Goal: Transaction & Acquisition: Download file/media

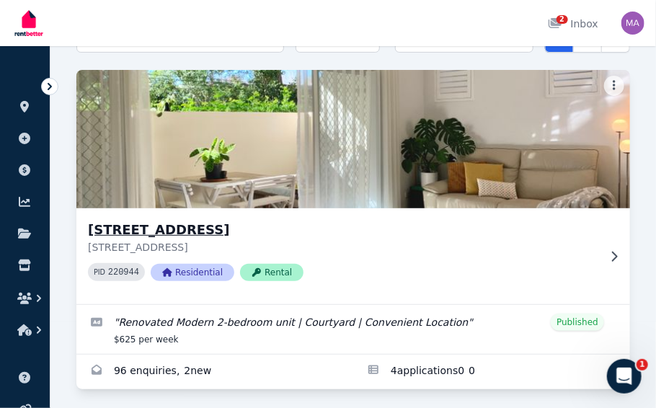
scroll to position [92, 0]
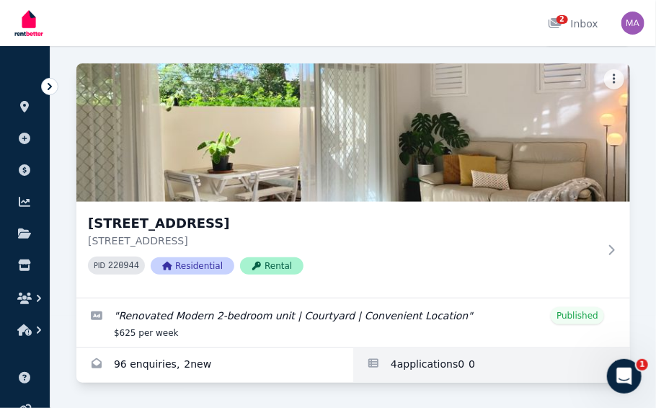
click at [421, 369] on link "Applications for Unit 1 11/13 Calder Road, Rydalmere" at bounding box center [491, 365] width 277 height 35
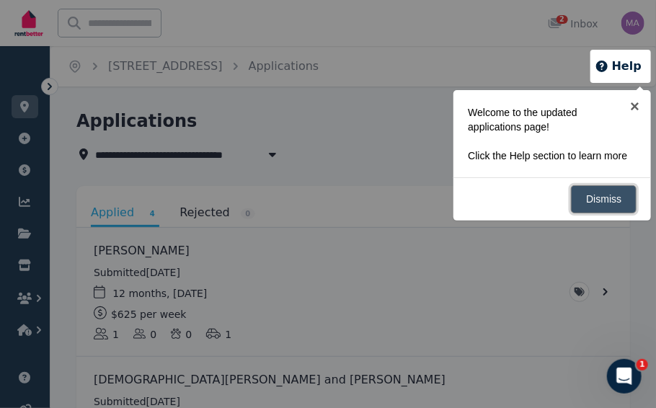
click at [612, 203] on link "Dismiss" at bounding box center [604, 199] width 66 height 28
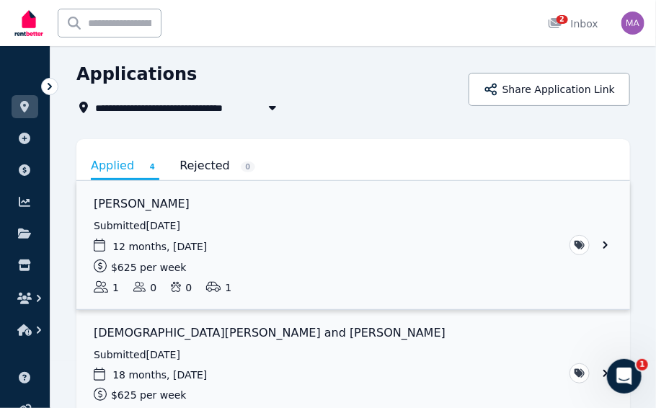
scroll to position [72, 0]
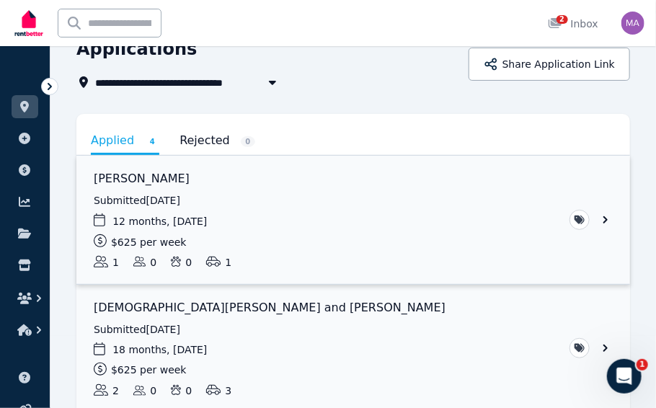
click at [270, 213] on link "View application: Mani Basam" at bounding box center [353, 220] width 554 height 128
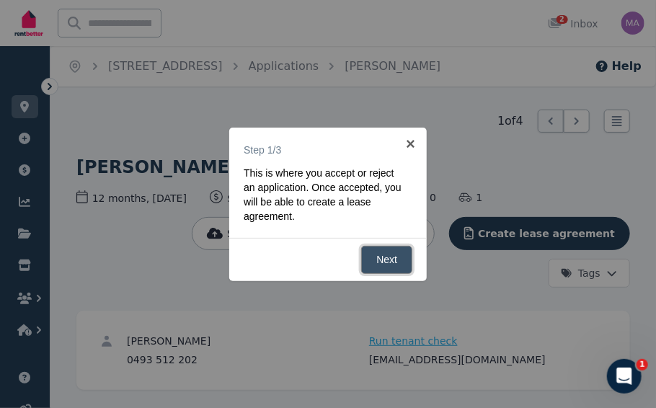
click at [381, 265] on link "Next" at bounding box center [386, 260] width 51 height 28
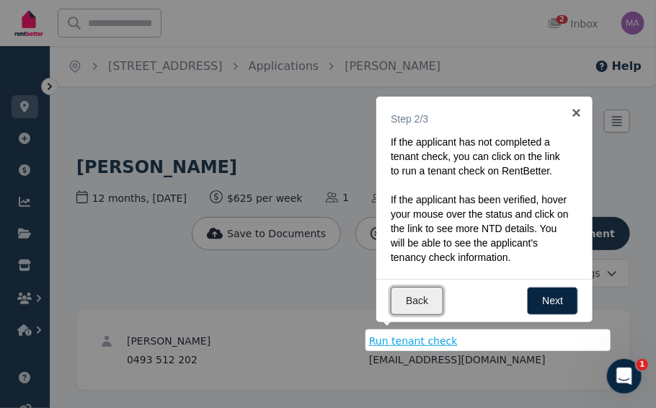
click at [405, 301] on link "Back" at bounding box center [417, 301] width 53 height 28
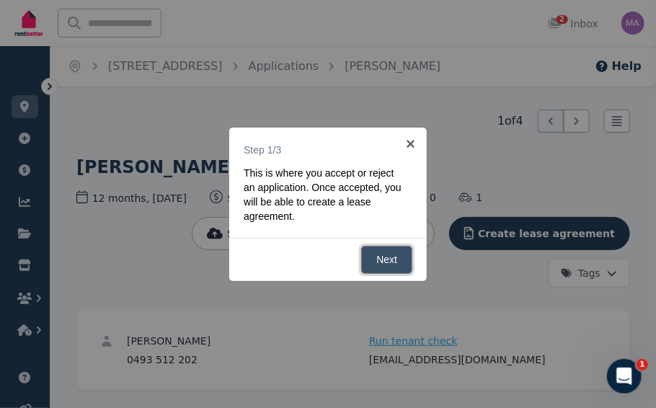
click at [387, 260] on link "Next" at bounding box center [386, 260] width 51 height 28
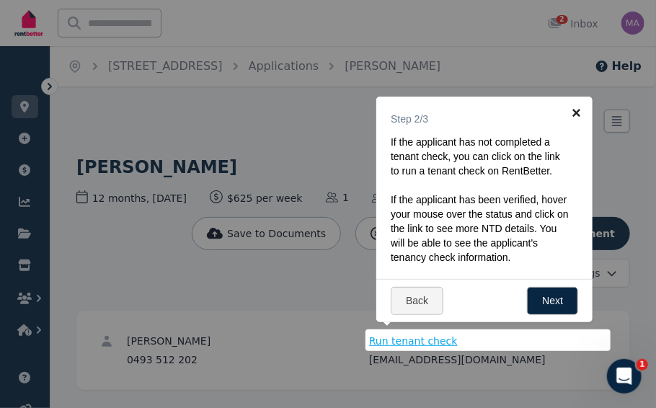
click at [575, 111] on link "×" at bounding box center [576, 113] width 32 height 32
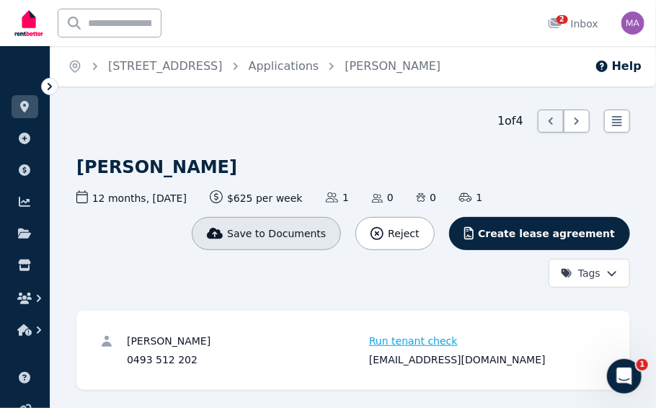
click at [278, 237] on span "Save to Documents" at bounding box center [276, 233] width 99 height 14
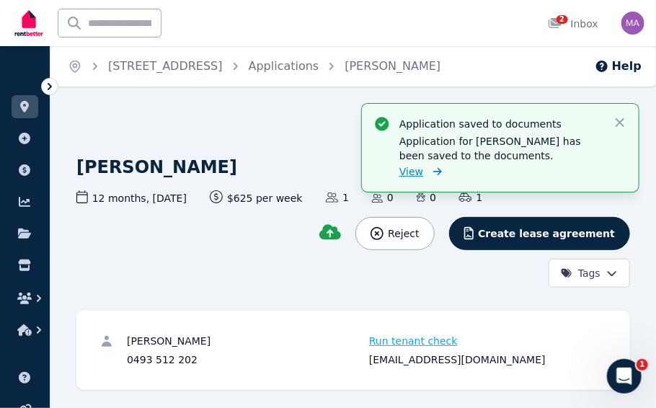
drag, startPoint x: 425, startPoint y: 163, endPoint x: 418, endPoint y: 167, distance: 8.1
click at [422, 164] on div "Application saved to documents Application for Mani Basam has been saved to the…" at bounding box center [501, 147] width 202 height 65
click at [416, 167] on span "View" at bounding box center [412, 171] width 24 height 14
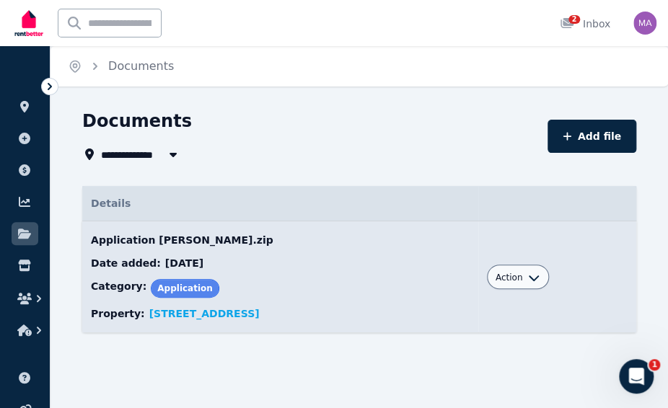
click at [523, 281] on span "Action" at bounding box center [508, 278] width 27 height 12
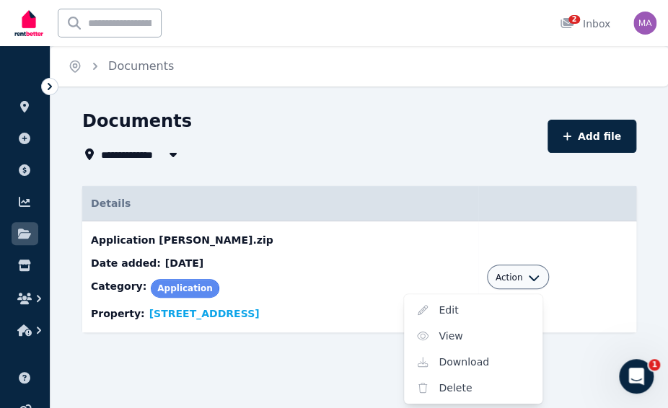
click at [331, 148] on div "**********" at bounding box center [310, 154] width 456 height 17
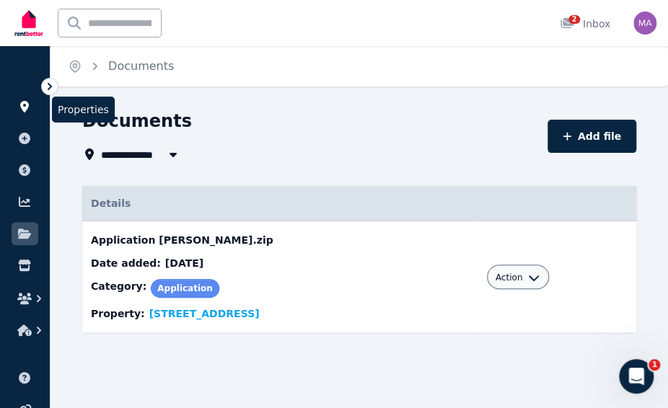
click at [27, 102] on icon at bounding box center [24, 107] width 9 height 12
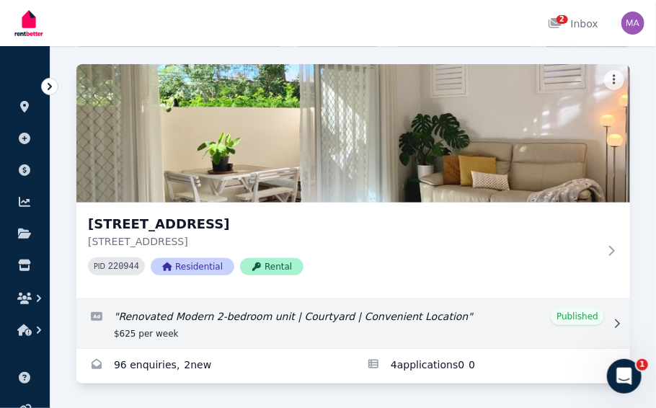
scroll to position [92, 0]
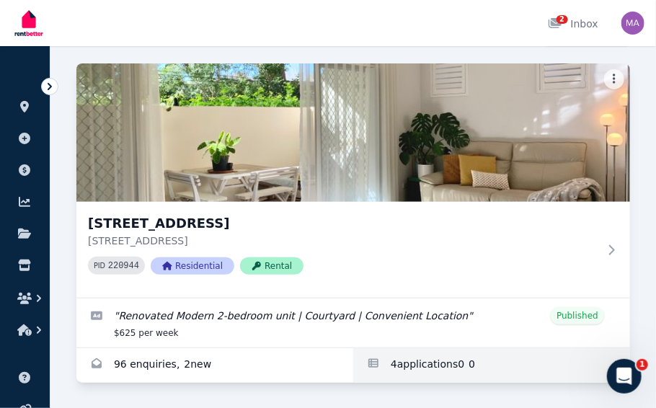
click at [394, 355] on link "Applications for Unit 1 11/13 Calder Road, Rydalmere" at bounding box center [491, 365] width 277 height 35
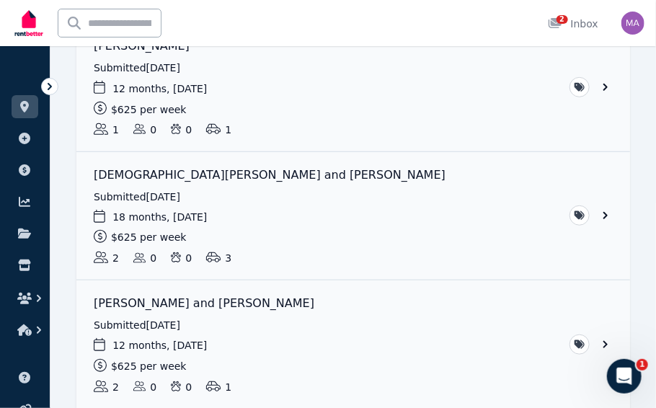
scroll to position [216, 0]
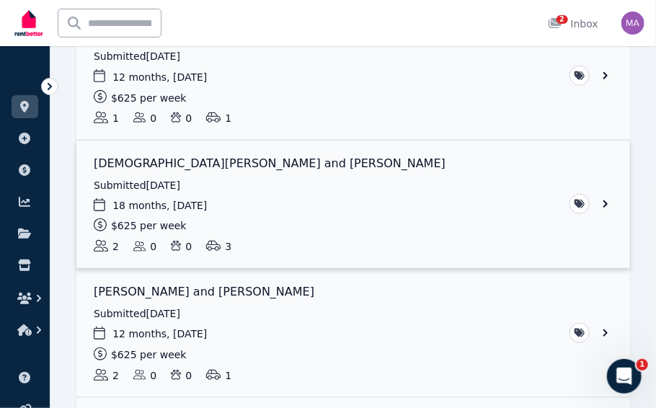
click at [606, 206] on link "View application: Muhammad Usman Ashraf and Sana Gul" at bounding box center [353, 205] width 554 height 128
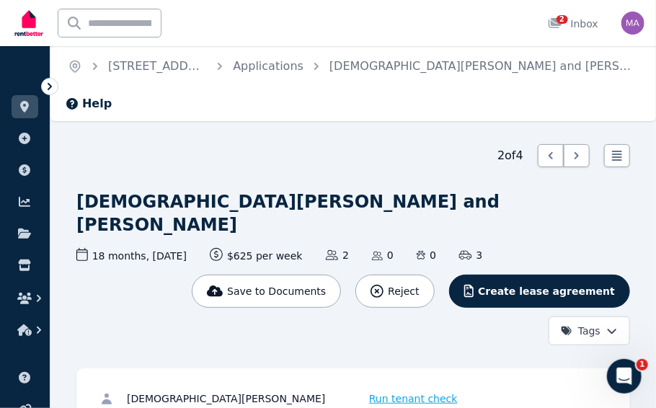
click at [50, 87] on icon at bounding box center [50, 86] width 4 height 7
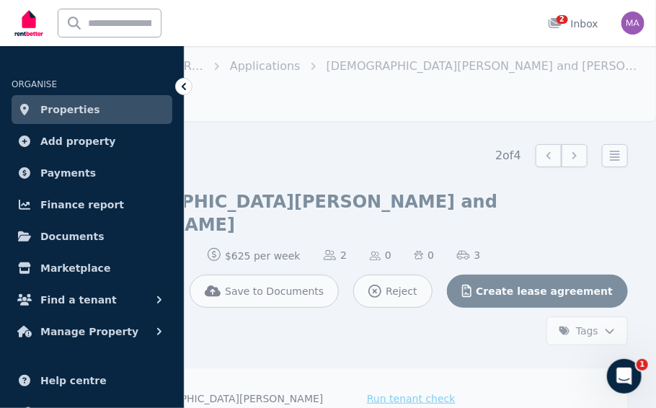
click at [97, 112] on link "Properties" at bounding box center [92, 109] width 161 height 29
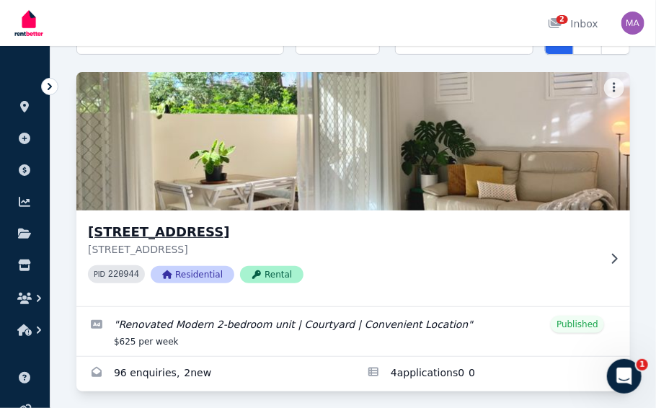
scroll to position [92, 0]
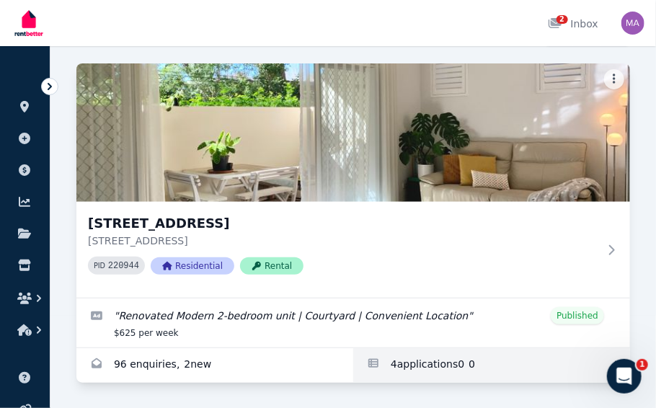
click at [408, 363] on link "Applications for Unit 1 11/13 Calder Road, Rydalmere" at bounding box center [491, 365] width 277 height 35
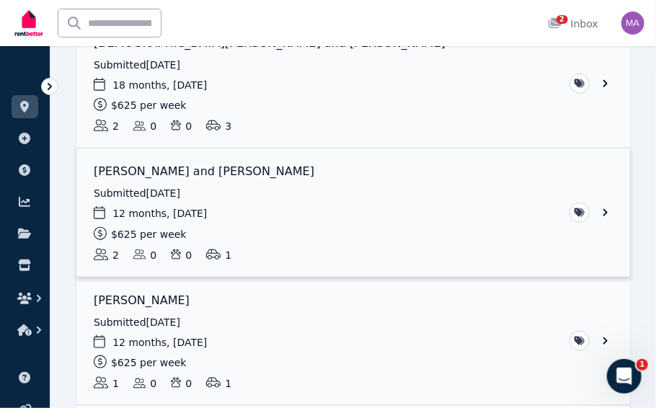
scroll to position [361, 0]
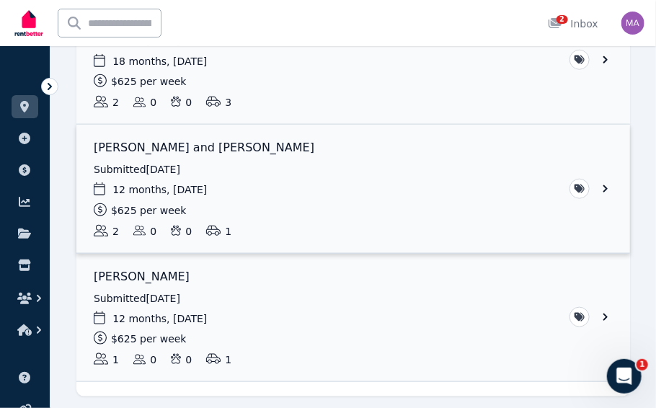
click at [190, 151] on link "View application: Rasim Yilmaz and Leyla Kabaran" at bounding box center [353, 189] width 554 height 128
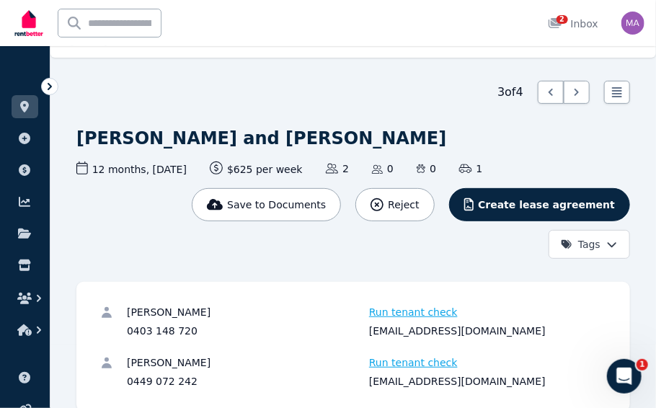
scroll to position [61, 0]
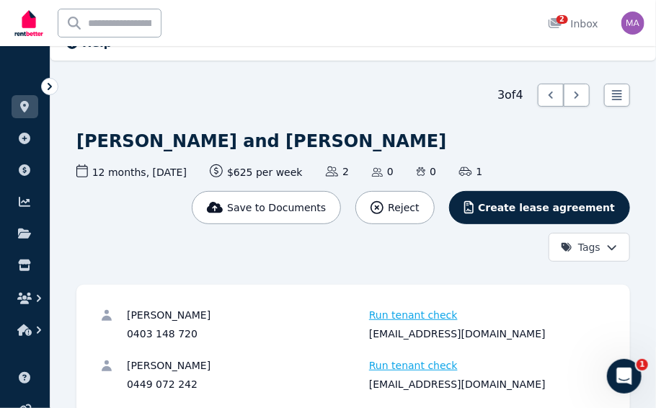
click at [614, 244] on html "Open main menu Ctrl k 2 Inbox Open user menu ORGANISE Properties Add property P…" at bounding box center [328, 143] width 656 height 408
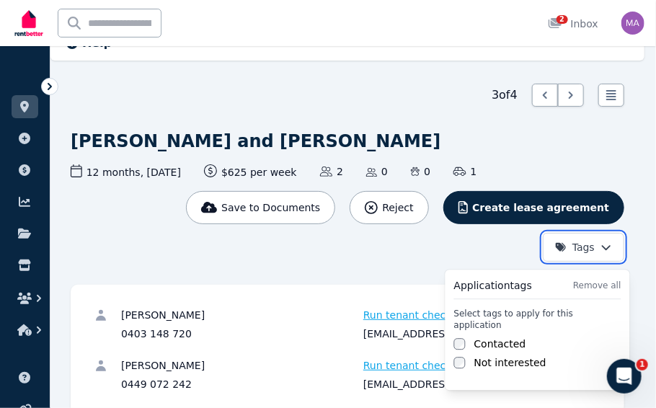
click at [614, 244] on html "Open main menu Ctrl k 2 Inbox Open user menu ORGANISE Properties Add property P…" at bounding box center [328, 143] width 656 height 408
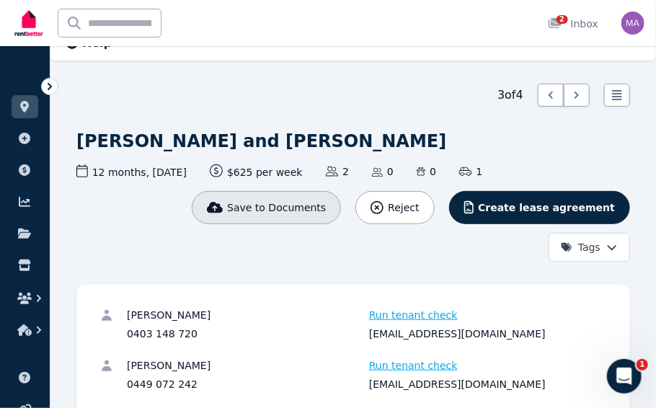
click at [308, 211] on span "Save to Documents" at bounding box center [276, 207] width 99 height 14
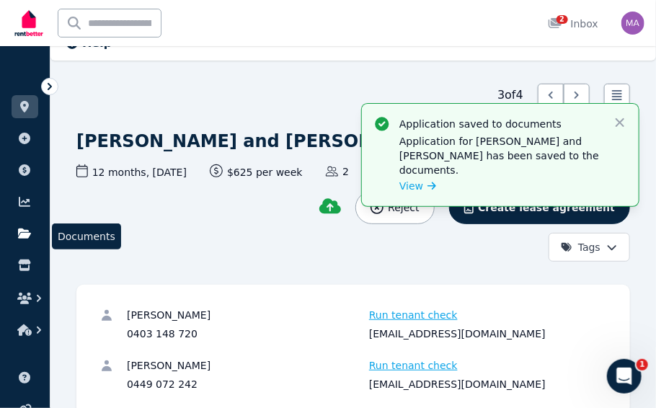
click at [26, 231] on icon at bounding box center [24, 234] width 13 height 10
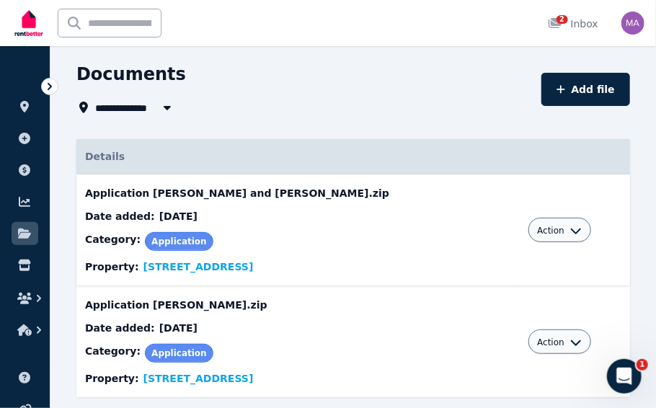
scroll to position [72, 0]
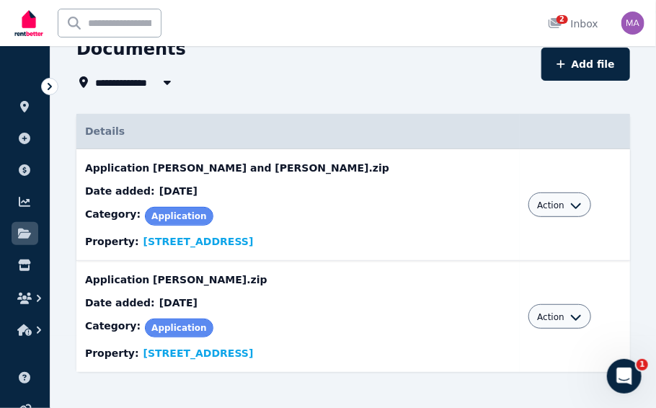
click at [548, 197] on div "Action" at bounding box center [559, 204] width 45 height 17
click at [570, 206] on icon "button" at bounding box center [576, 206] width 12 height 12
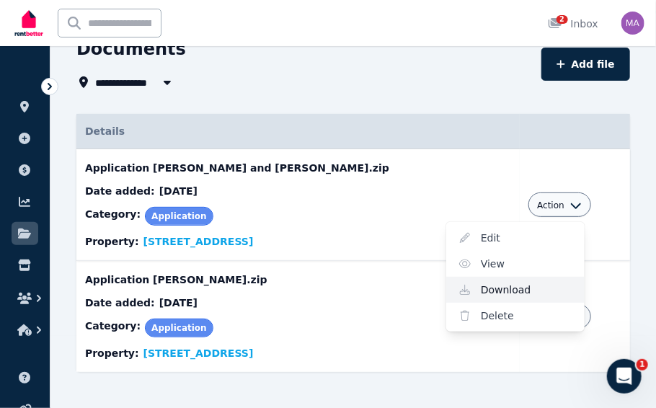
click at [467, 286] on link "Download" at bounding box center [515, 290] width 138 height 26
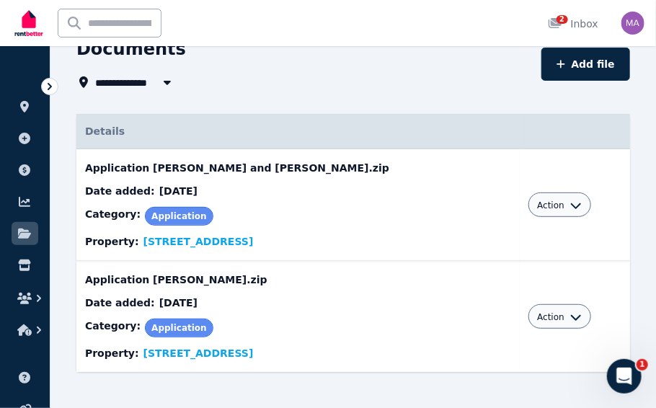
click at [183, 326] on span "Application" at bounding box center [179, 328] width 56 height 10
click at [170, 283] on td "Application Mani Basam.zip Date added: 13/08/2025 Category: Application Propert…" at bounding box center [298, 317] width 444 height 112
click at [30, 105] on icon at bounding box center [24, 107] width 14 height 12
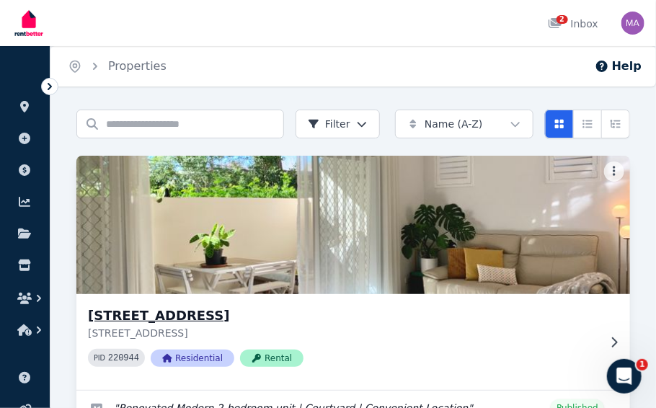
scroll to position [92, 0]
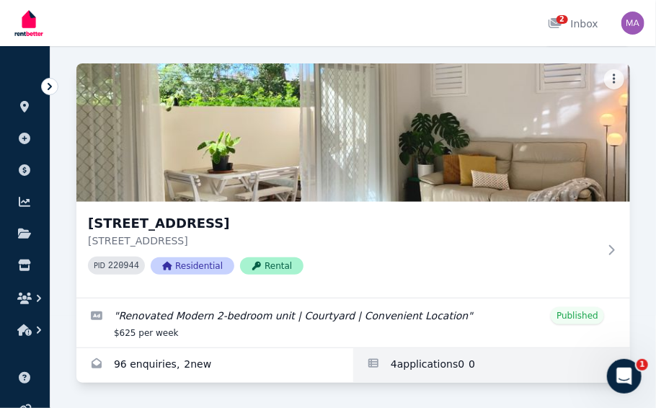
click at [440, 364] on link "Applications for Unit 1 11/13 Calder Road, Rydalmere" at bounding box center [491, 365] width 277 height 35
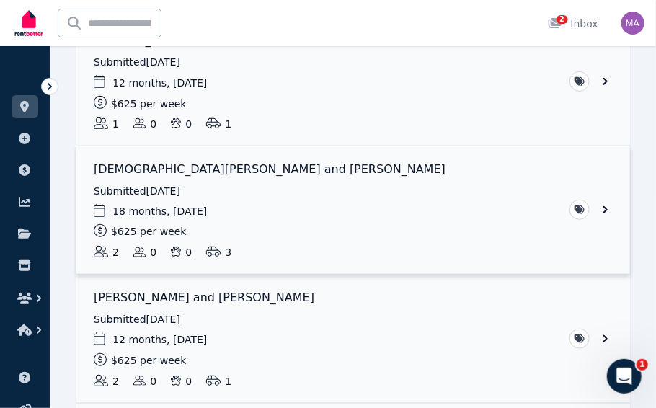
scroll to position [213, 0]
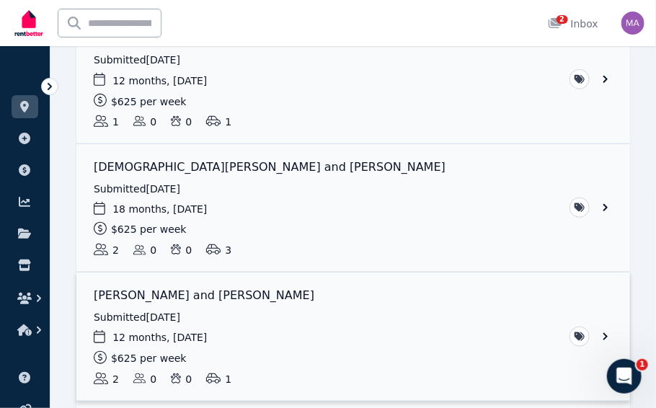
click at [176, 298] on link "View application: Rasim Yilmaz and Leyla Kabaran" at bounding box center [353, 337] width 554 height 128
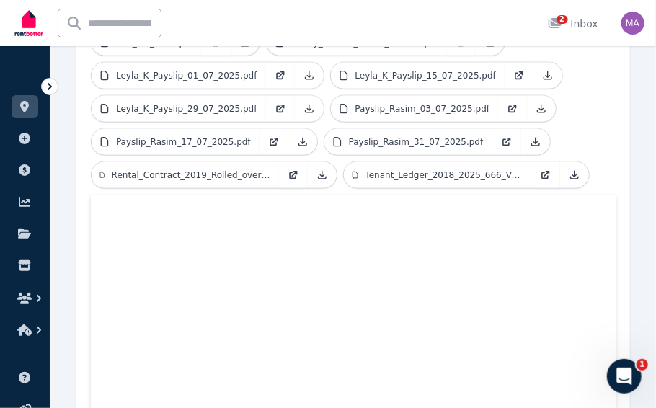
scroll to position [565, 0]
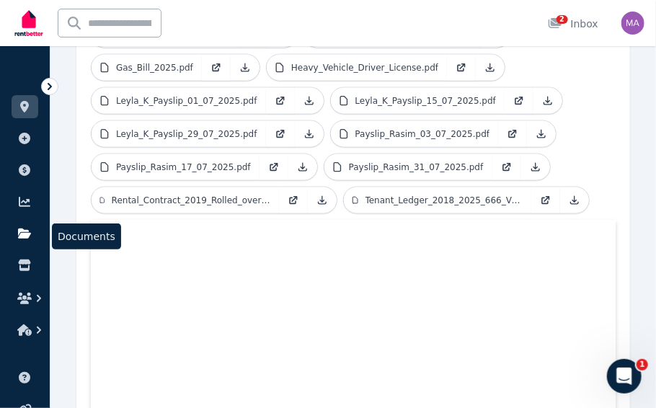
click at [29, 234] on icon at bounding box center [24, 234] width 13 height 10
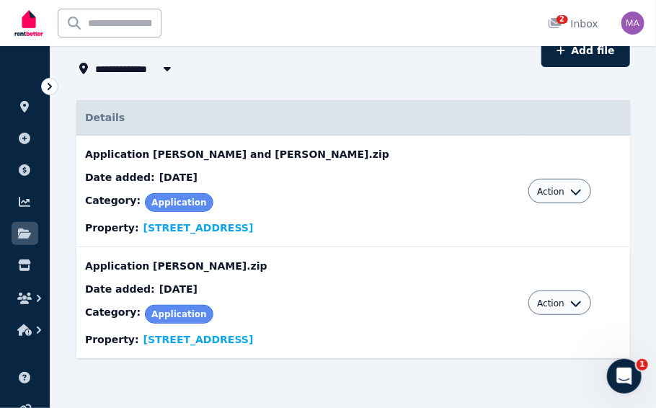
scroll to position [87, 0]
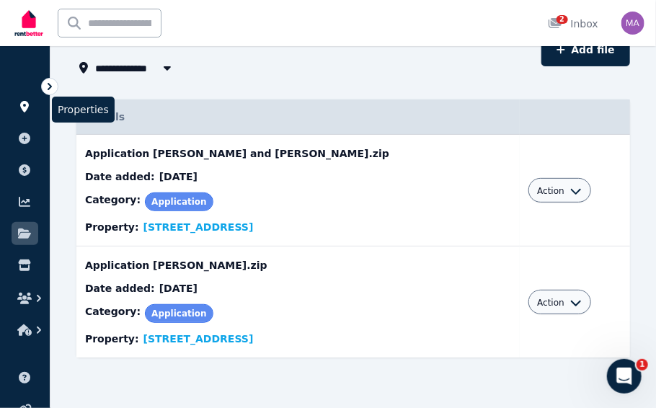
click at [32, 107] on link at bounding box center [25, 106] width 27 height 23
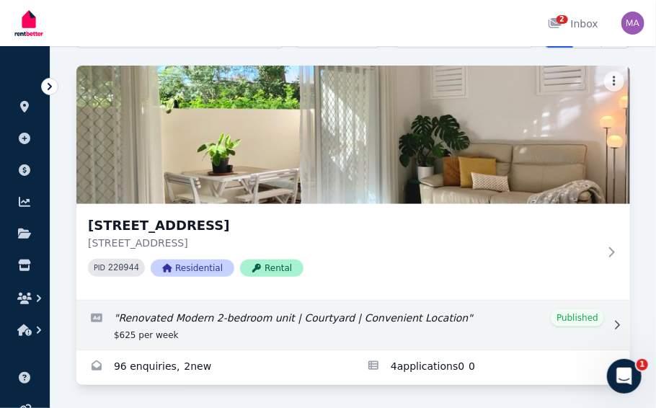
scroll to position [92, 0]
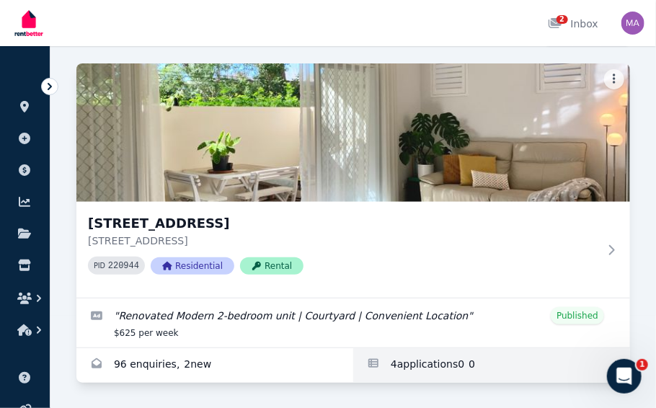
click at [394, 363] on link "Applications for Unit 1 11/13 Calder Road, Rydalmere" at bounding box center [491, 365] width 277 height 35
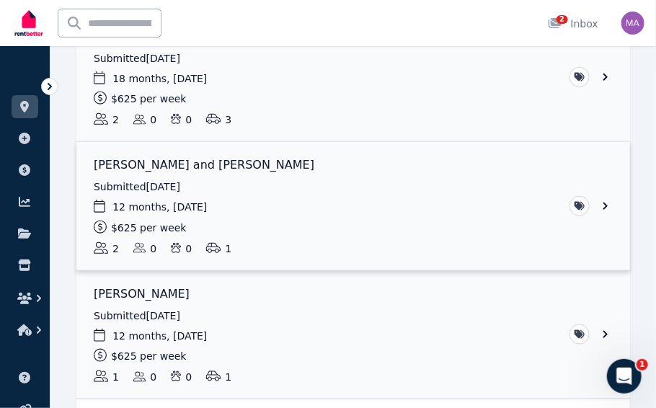
scroll to position [404, 0]
